Goal: Browse casually: Explore the website without a specific task or goal

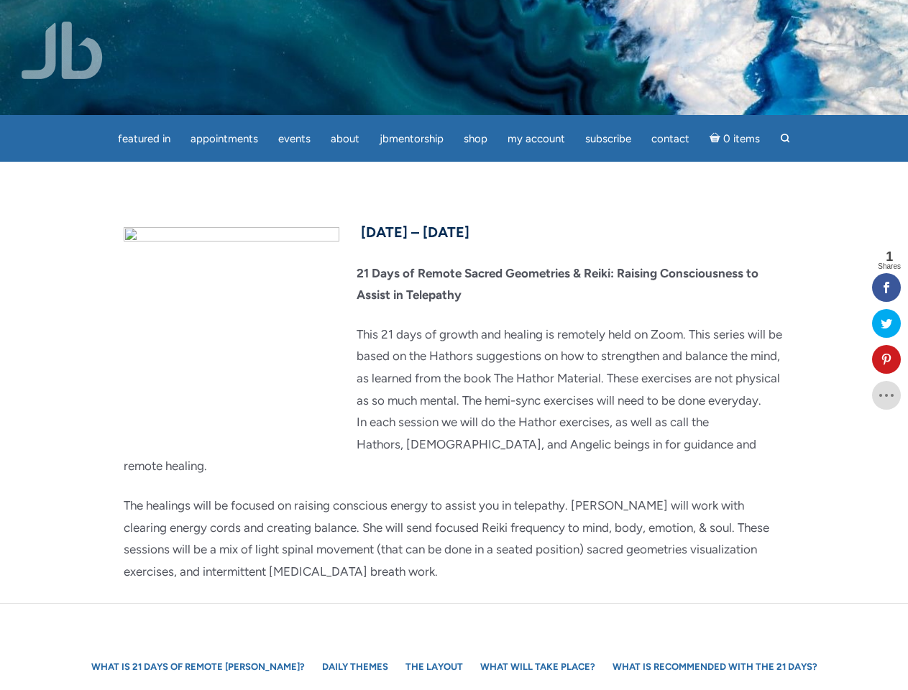
click at [454, 345] on p "This 21 days of growth and healing is remotely held on Zoom. This series will b…" at bounding box center [454, 400] width 661 height 154
click at [224, 139] on span "Appointments" at bounding box center [224, 138] width 68 height 13
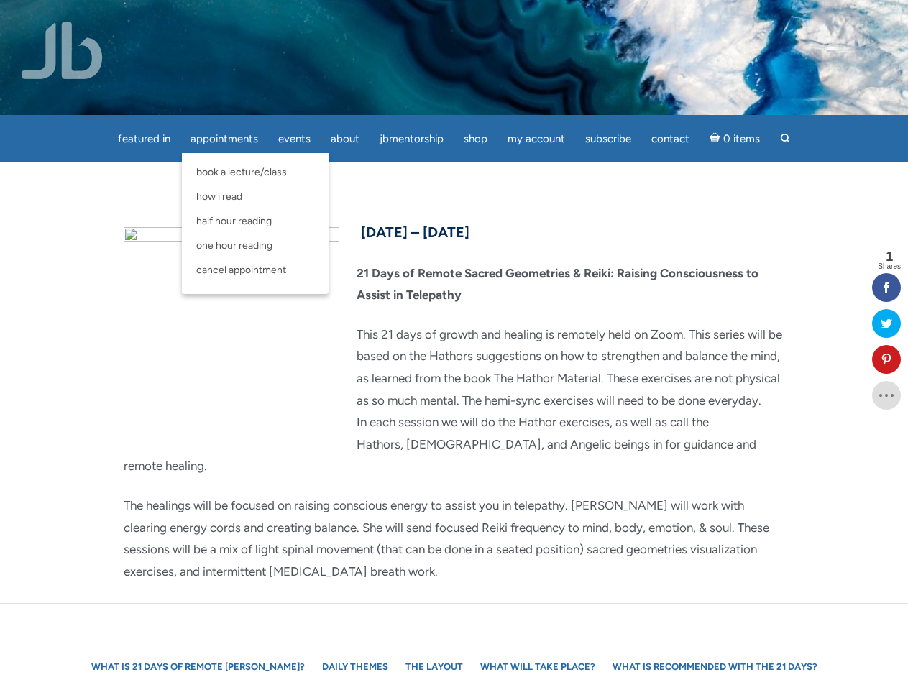
click at [294, 139] on span "Events" at bounding box center [294, 138] width 32 height 13
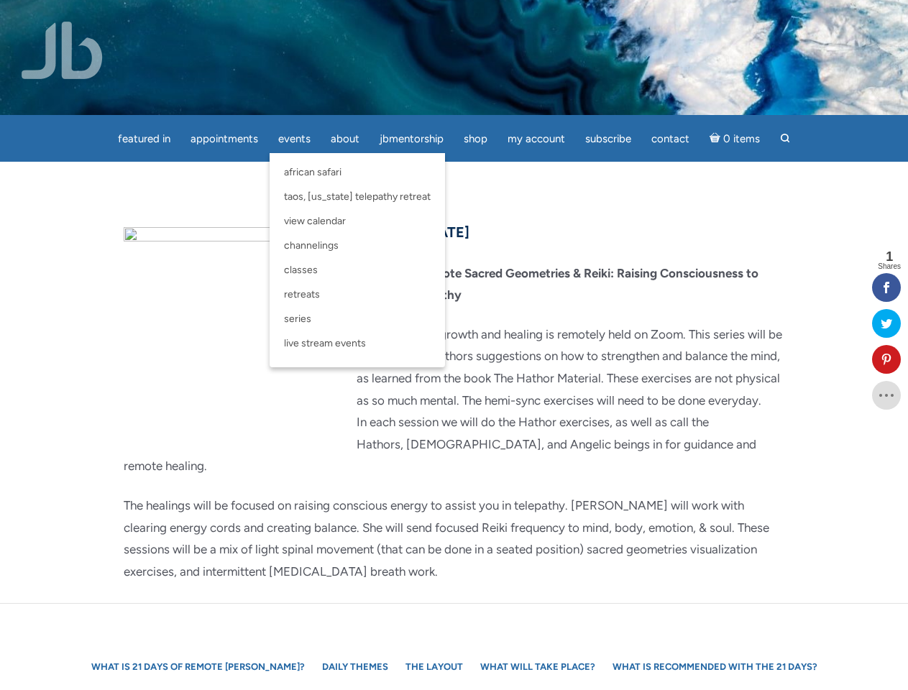
click at [345, 139] on span "About" at bounding box center [345, 138] width 29 height 13
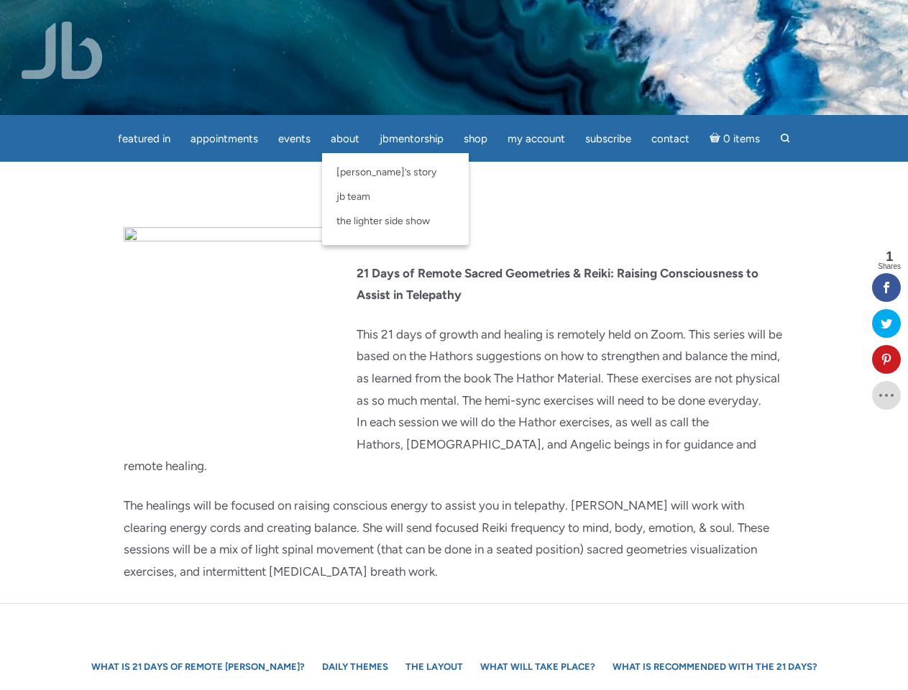
click at [475, 139] on span "Shop" at bounding box center [476, 138] width 24 height 13
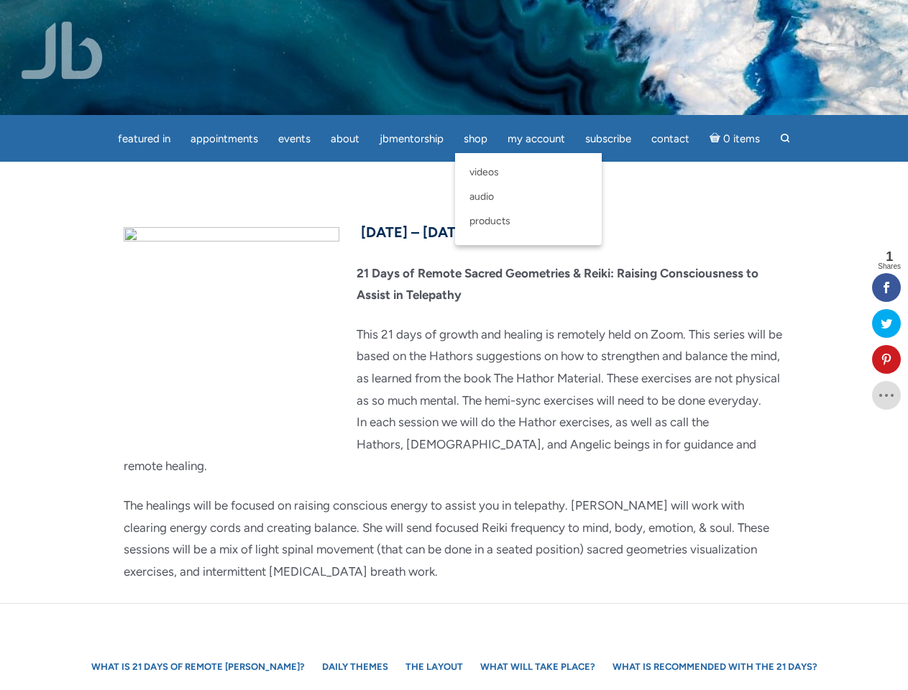
click at [536, 139] on span "My Account" at bounding box center [536, 138] width 58 height 13
click at [886, 359] on icon at bounding box center [886, 360] width 29 height 12
